Goal: Task Accomplishment & Management: Manage account settings

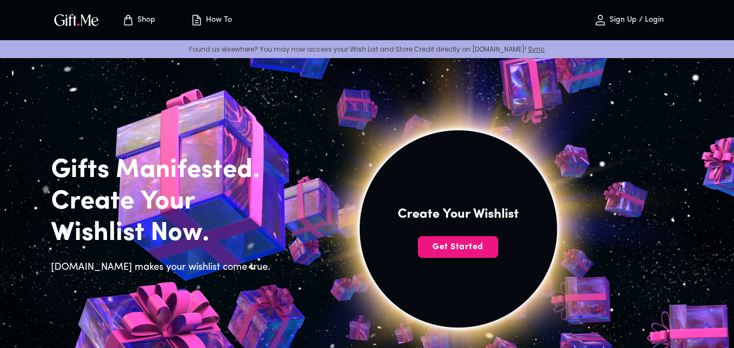
click at [638, 20] on p "Sign Up / Login" at bounding box center [635, 20] width 57 height 9
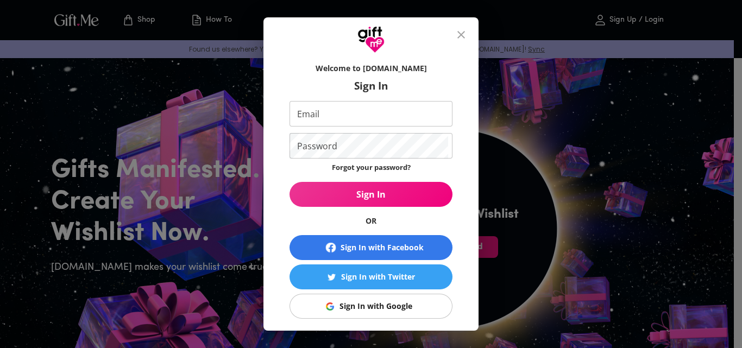
click at [375, 301] on div "Sign In with Google" at bounding box center [376, 306] width 73 height 12
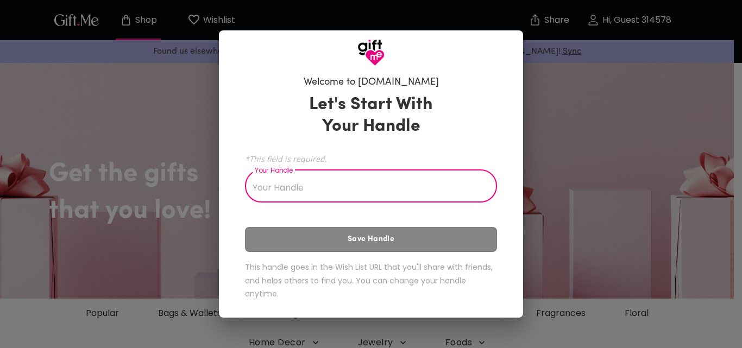
click at [341, 185] on input "Your Handle" at bounding box center [365, 187] width 240 height 30
click at [400, 240] on div "Let's Start With Your Handle *This field is required. Your Handle Andrei Your H…" at bounding box center [371, 199] width 252 height 220
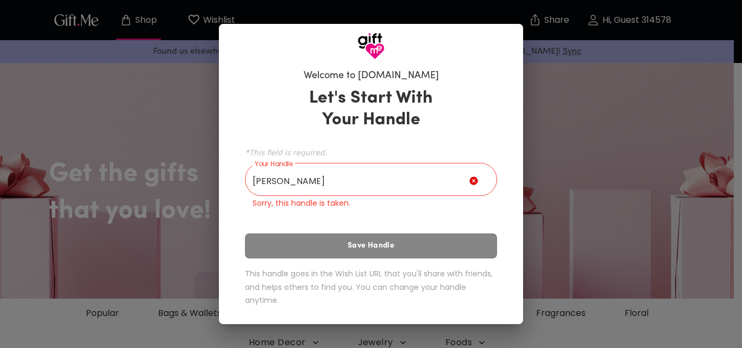
click at [373, 178] on input "Andrei" at bounding box center [357, 181] width 224 height 30
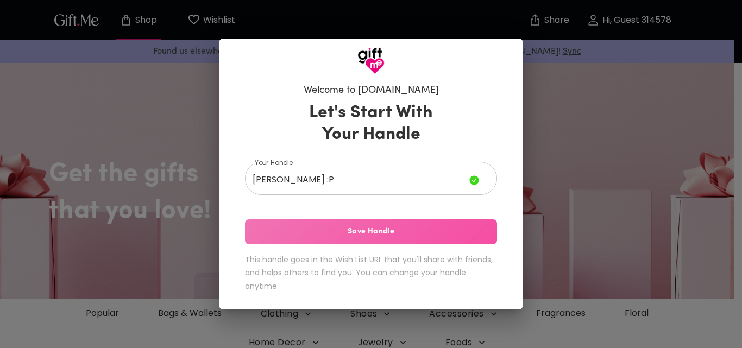
click at [331, 235] on span "Save Handle" at bounding box center [371, 232] width 252 height 12
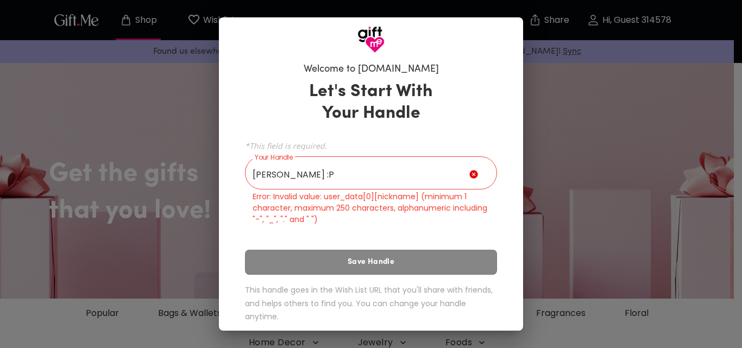
click at [281, 176] on input "Andrei :P" at bounding box center [357, 174] width 224 height 30
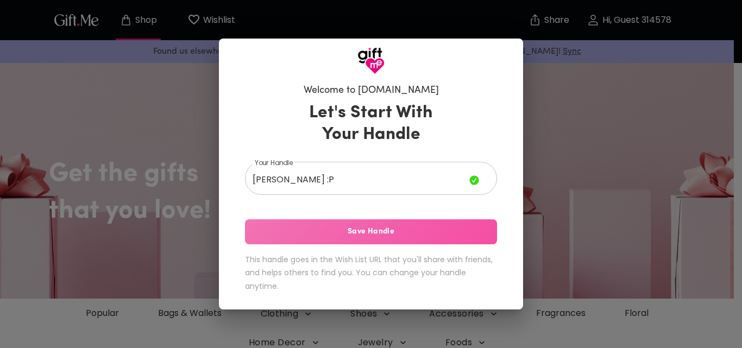
click at [318, 227] on span "Save Handle" at bounding box center [371, 232] width 252 height 12
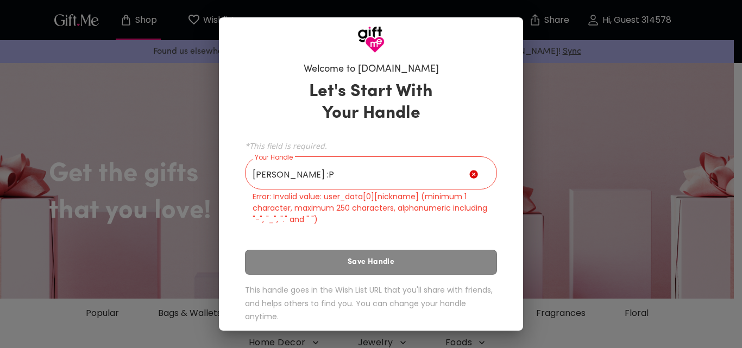
click at [284, 175] on input "Andrei :P" at bounding box center [357, 174] width 224 height 30
click at [280, 177] on input "Andrei :P" at bounding box center [357, 174] width 224 height 30
click at [278, 179] on input "Andrei :P" at bounding box center [357, 174] width 224 height 30
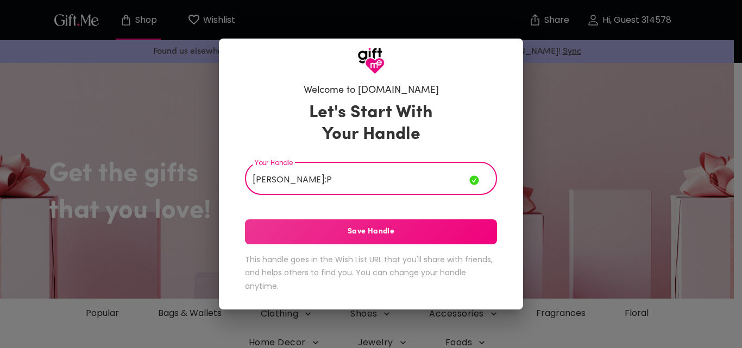
click at [320, 234] on span "Save Handle" at bounding box center [371, 232] width 252 height 12
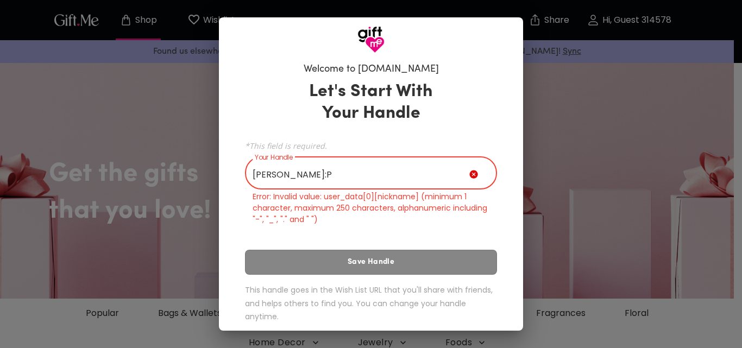
click at [293, 179] on input "Andrei:P" at bounding box center [357, 174] width 224 height 30
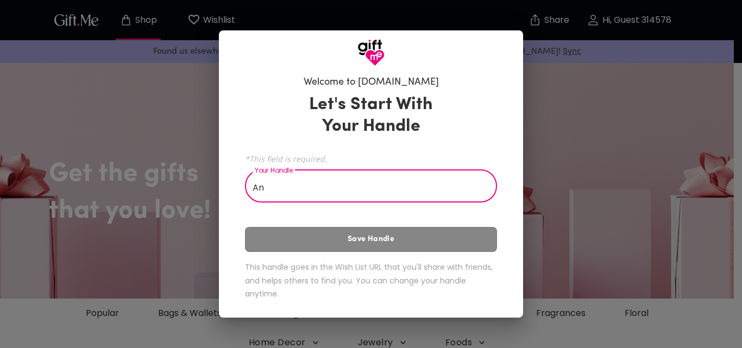
type input "A"
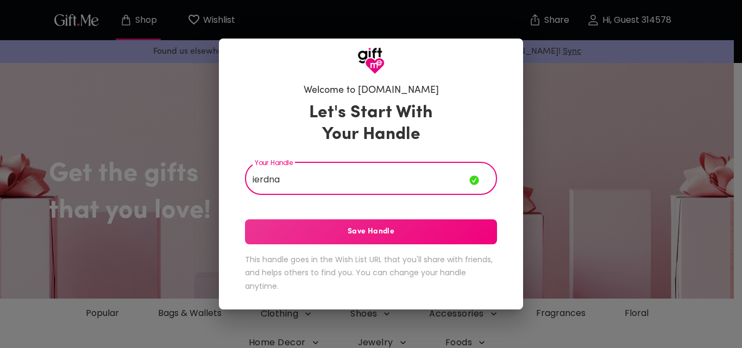
type input "ierdna"
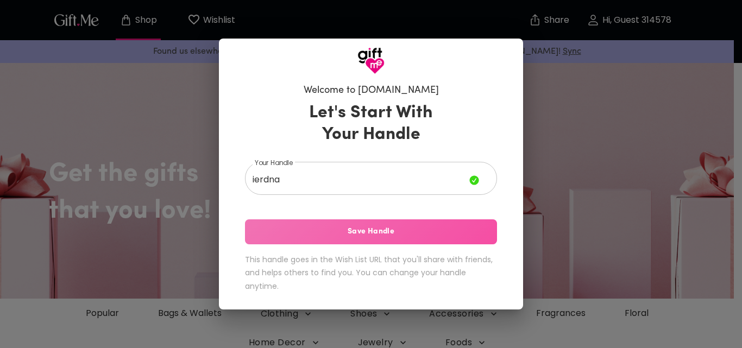
click at [293, 231] on span "Save Handle" at bounding box center [371, 232] width 252 height 12
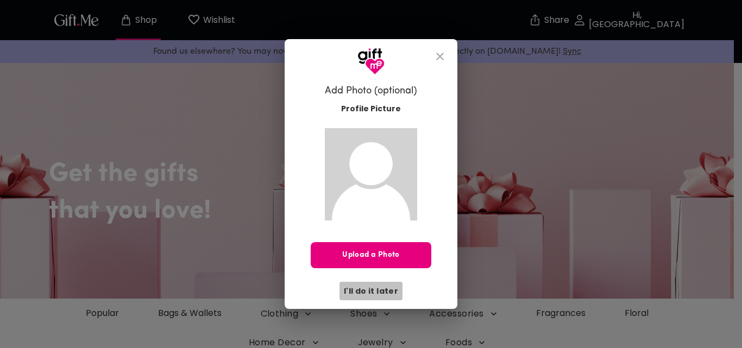
click at [379, 294] on span "I'll do it later" at bounding box center [371, 291] width 54 height 12
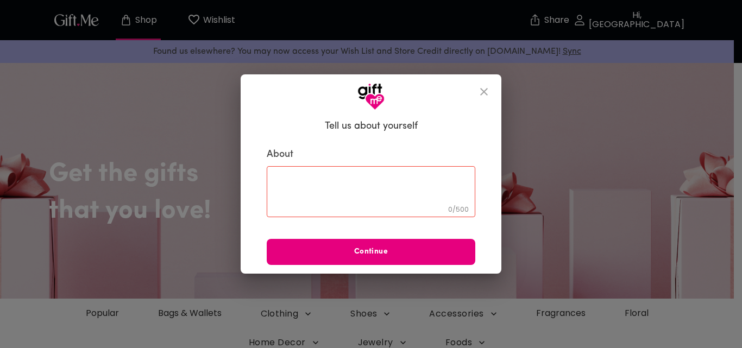
click at [486, 91] on icon "close" at bounding box center [483, 91] width 13 height 13
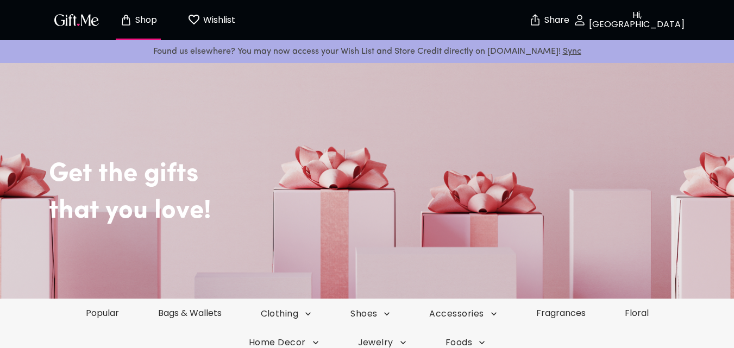
click at [627, 18] on p "Hi, ierdna" at bounding box center [635, 20] width 98 height 18
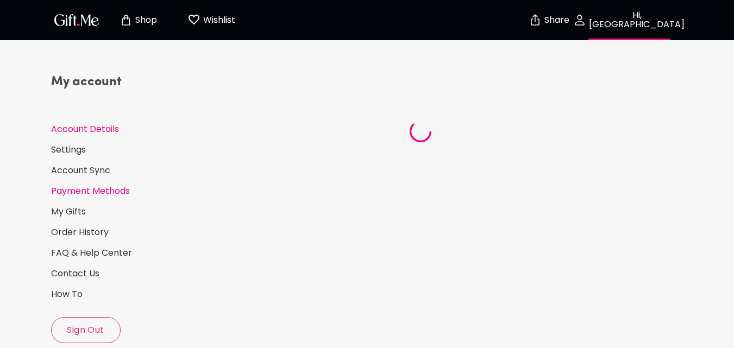
select select "US"
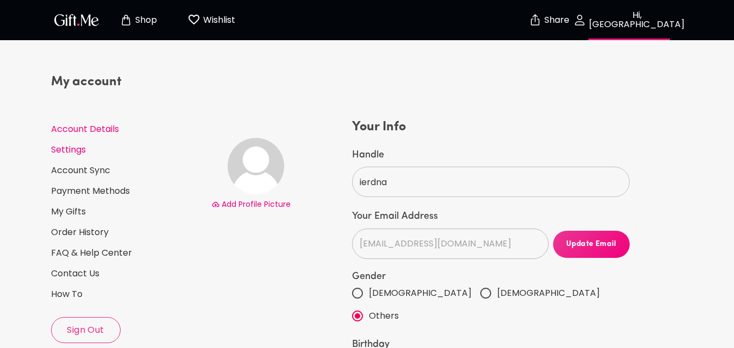
click at [63, 150] on link "Settings" at bounding box center [127, 150] width 152 height 12
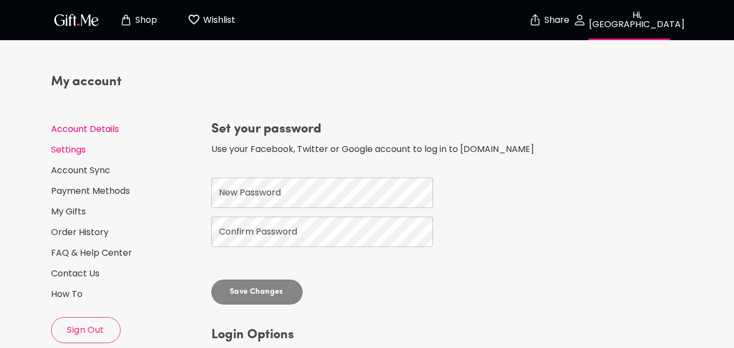
click at [87, 133] on link "Account Details" at bounding box center [127, 129] width 152 height 12
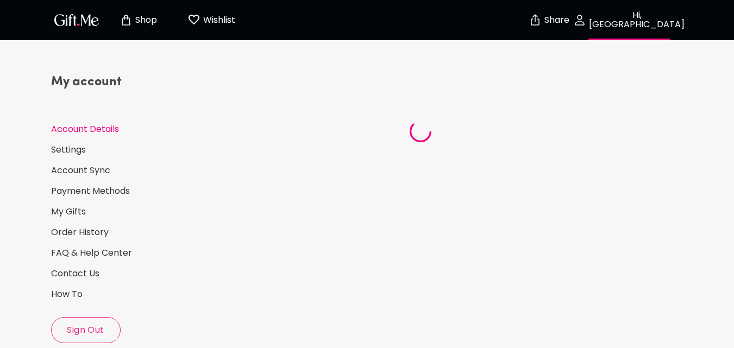
select select "US"
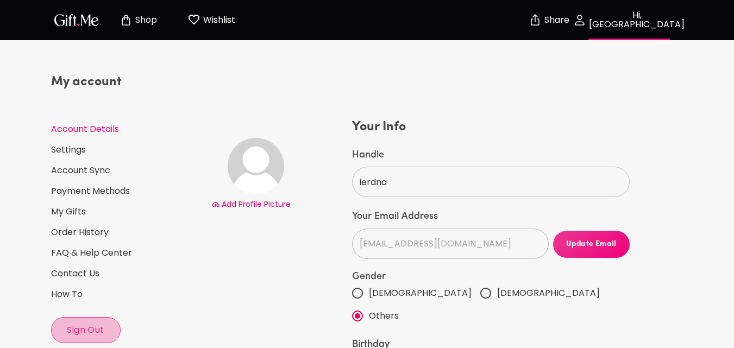
click at [78, 334] on span "Sign Out" at bounding box center [86, 330] width 68 height 12
